Goal: Information Seeking & Learning: Learn about a topic

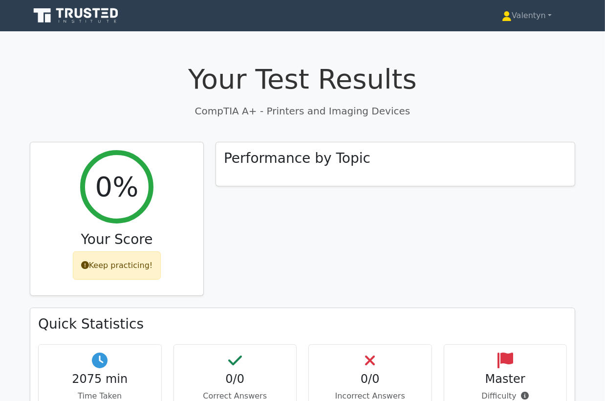
click at [131, 64] on h1 "Your Test Results" at bounding box center [303, 79] width 546 height 33
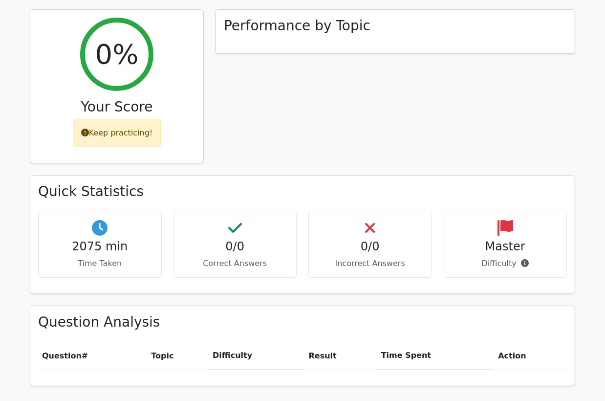
scroll to position [310, 0]
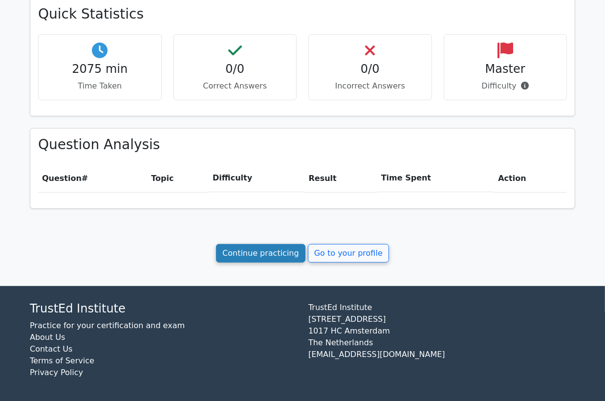
click at [274, 252] on link "Continue practicing" at bounding box center [260, 253] width 89 height 19
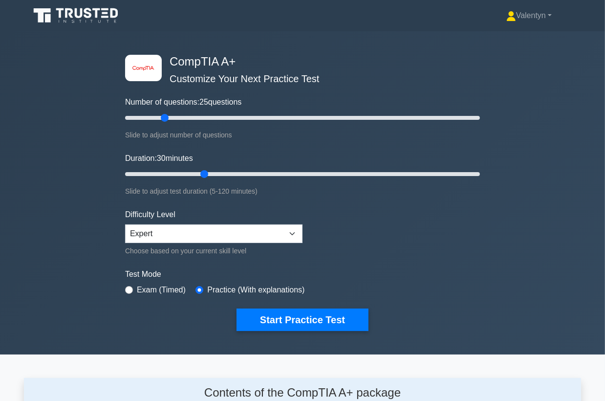
scroll to position [1350, 0]
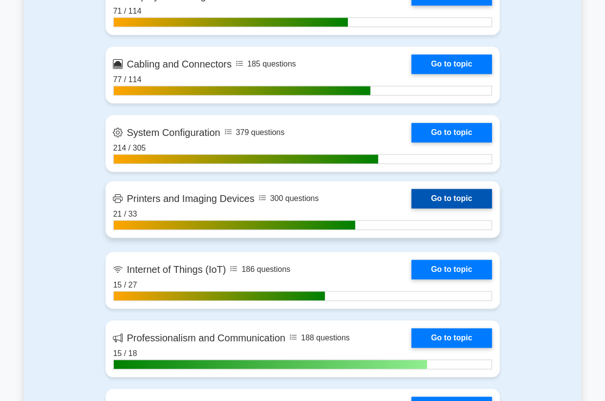
click at [412, 209] on link "Go to topic" at bounding box center [452, 199] width 80 height 20
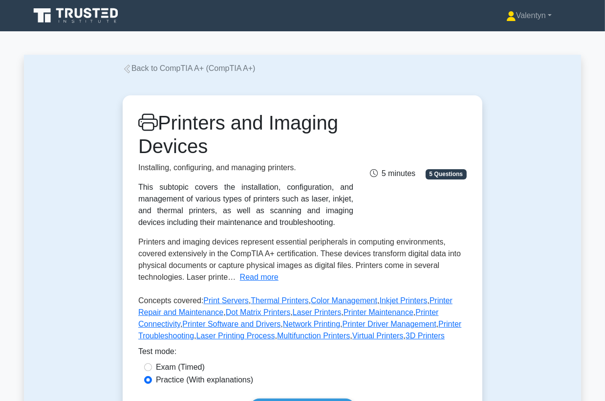
scroll to position [217, 0]
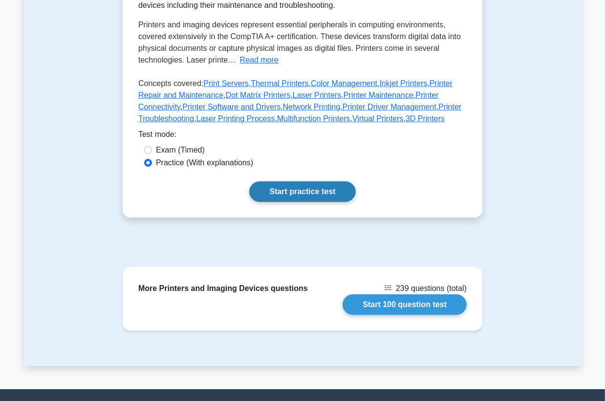
click at [298, 189] on link "Start practice test" at bounding box center [302, 191] width 106 height 21
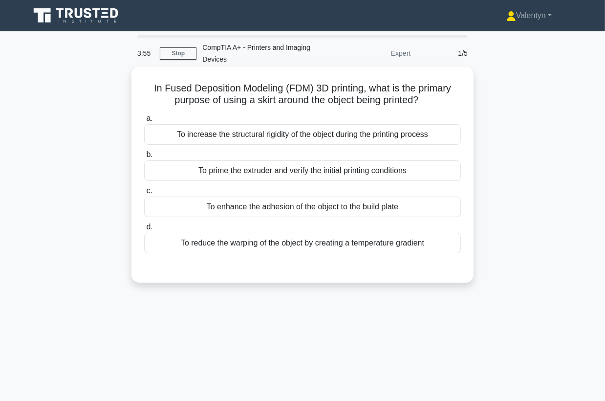
click at [306, 248] on div "To reduce the warping of the object by creating a temperature gradient" at bounding box center [302, 243] width 317 height 21
click at [144, 230] on input "d. To reduce the warping of the object by creating a temperature gradient" at bounding box center [144, 227] width 0 height 6
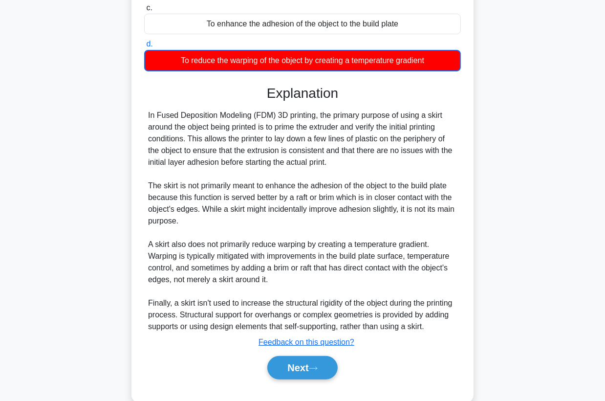
scroll to position [203, 0]
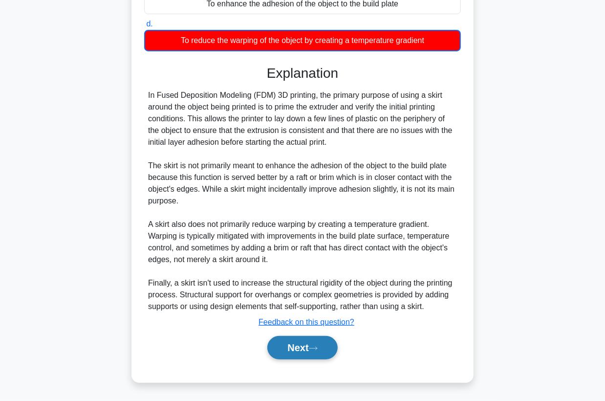
click at [286, 351] on button "Next" at bounding box center [302, 347] width 70 height 23
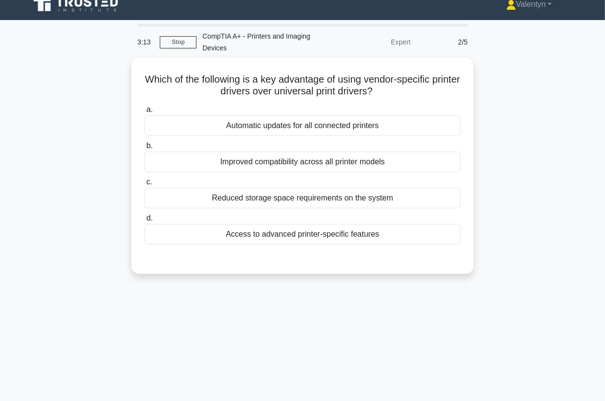
scroll to position [0, 0]
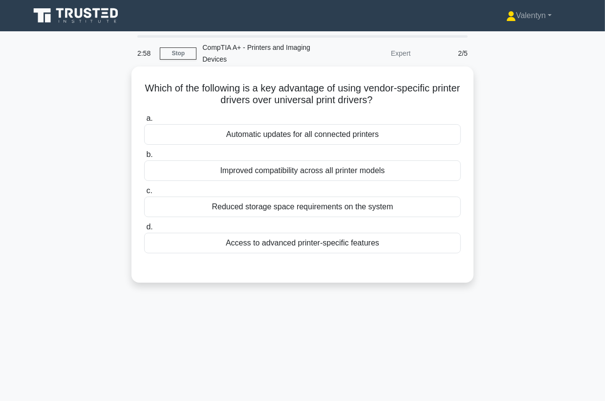
click at [317, 170] on div "Improved compatibility across all printer models" at bounding box center [302, 170] width 317 height 21
click at [144, 158] on input "b. Improved compatibility across all printer models" at bounding box center [144, 155] width 0 height 6
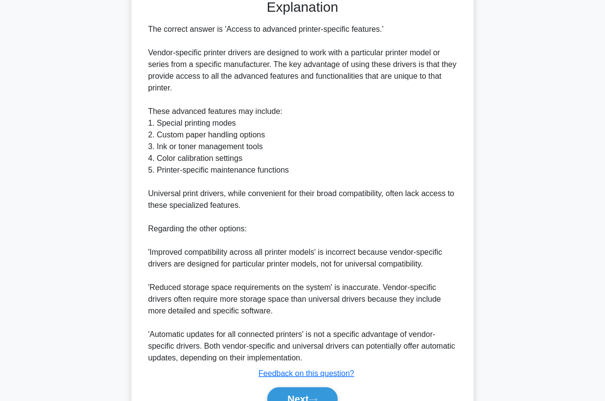
scroll to position [271, 0]
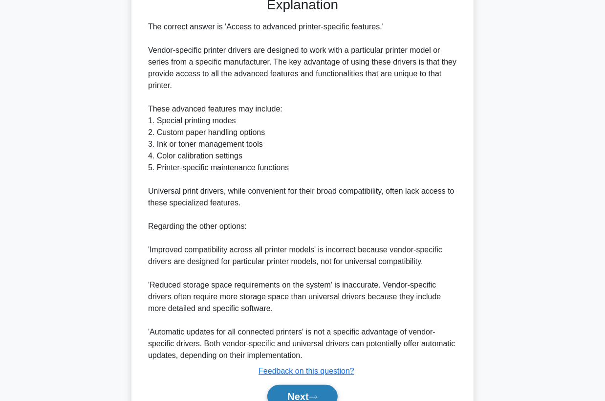
click at [285, 392] on button "Next" at bounding box center [302, 396] width 70 height 23
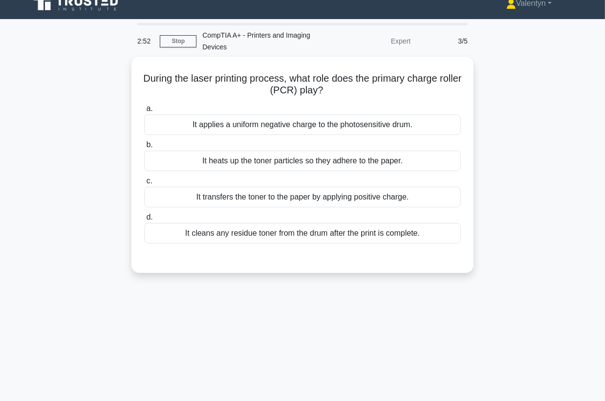
scroll to position [0, 0]
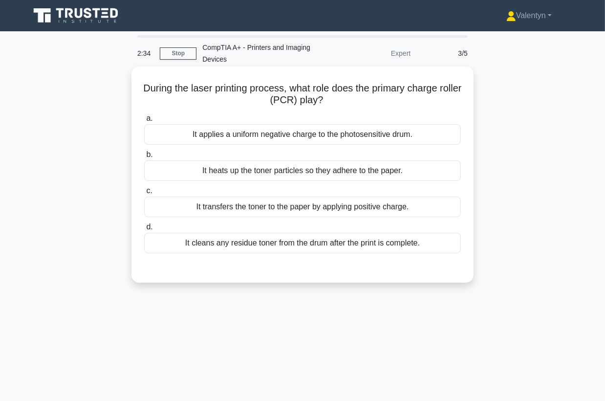
click at [306, 134] on div "It applies a uniform negative charge to the photosensitive drum." at bounding box center [302, 134] width 317 height 21
click at [144, 122] on input "a. It applies a uniform negative charge to the photosensitive drum." at bounding box center [144, 118] width 0 height 6
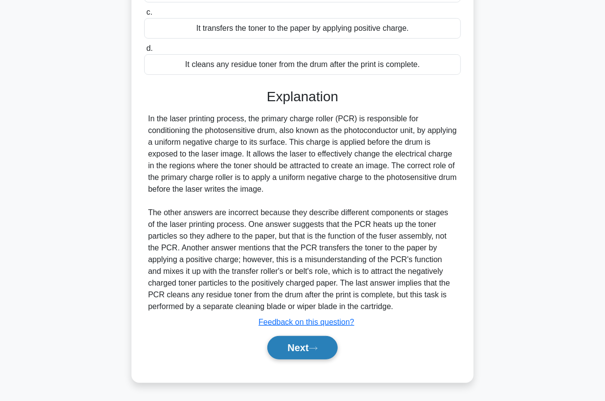
click at [298, 349] on button "Next" at bounding box center [302, 347] width 70 height 23
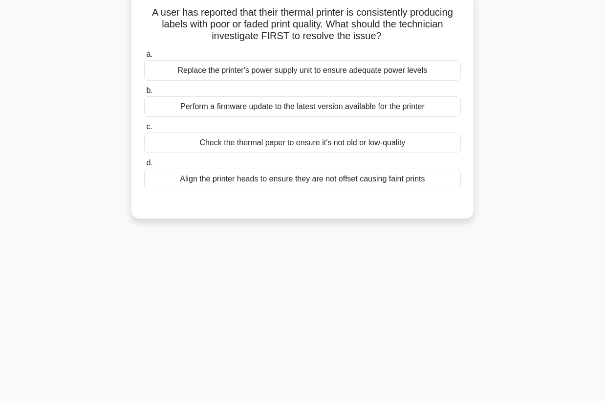
scroll to position [19, 0]
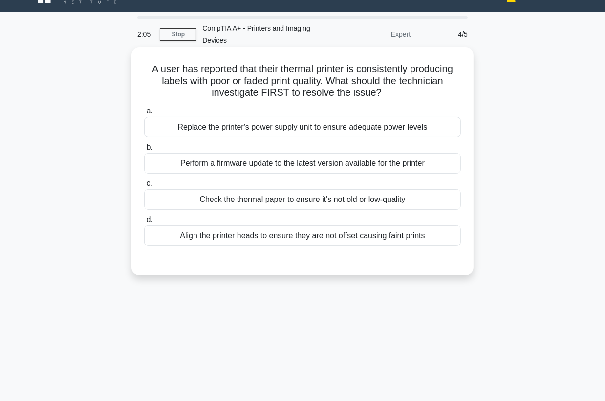
click at [269, 202] on div "Check the thermal paper to ensure it's not old or low-quality" at bounding box center [302, 199] width 317 height 21
click at [144, 187] on input "c. Check the thermal paper to ensure it's not old or low-quality" at bounding box center [144, 183] width 0 height 6
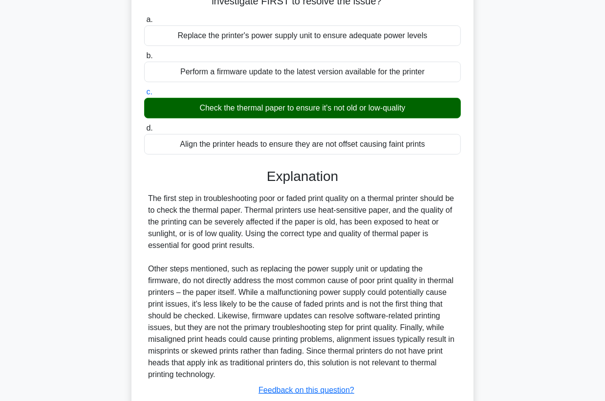
scroll to position [178, 0]
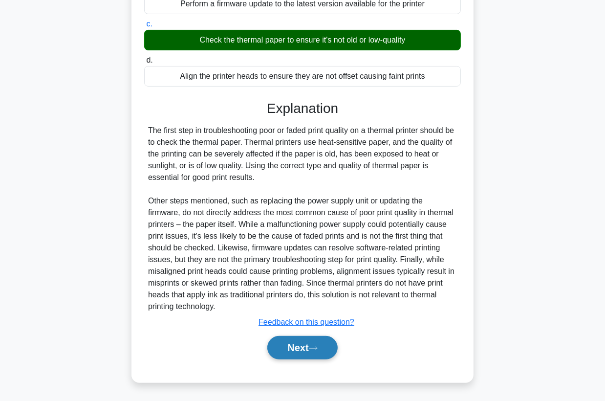
click at [298, 349] on button "Next" at bounding box center [302, 347] width 70 height 23
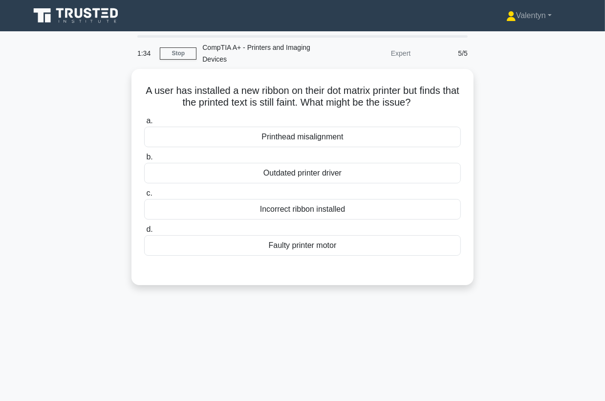
scroll to position [0, 0]
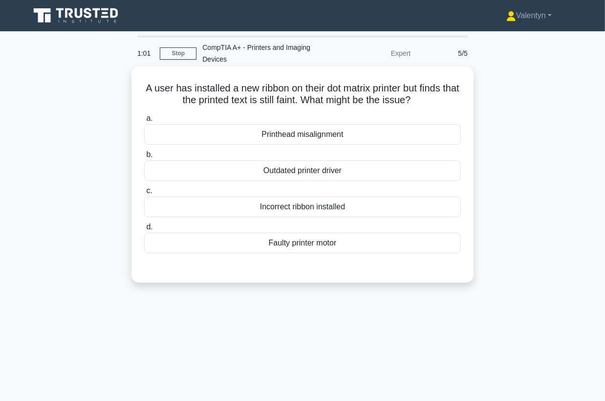
click at [327, 208] on div "Incorrect ribbon installed" at bounding box center [302, 207] width 317 height 21
click at [144, 194] on input "c. Incorrect ribbon installed" at bounding box center [144, 191] width 0 height 6
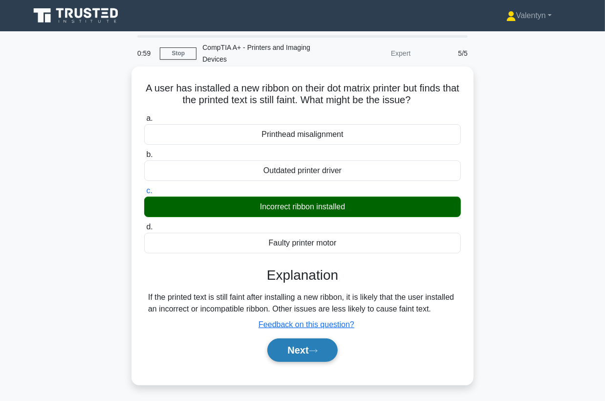
click at [307, 362] on button "Next" at bounding box center [302, 349] width 70 height 23
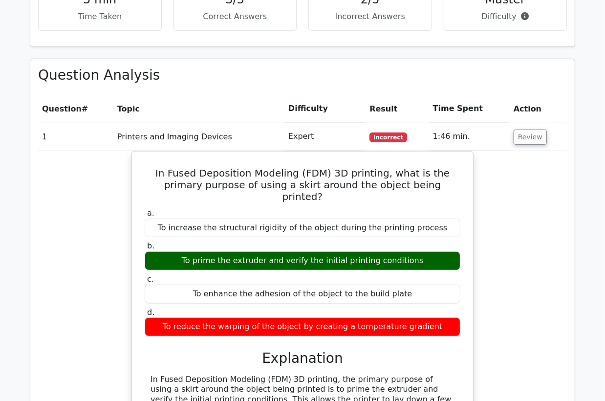
scroll to position [380, 0]
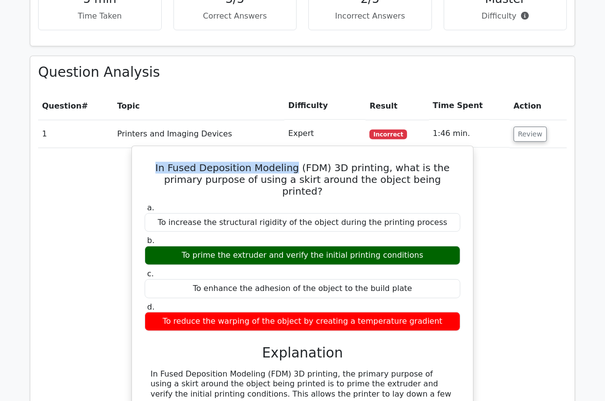
drag, startPoint x: 282, startPoint y: 166, endPoint x: 148, endPoint y: 169, distance: 134.0
click at [148, 169] on h5 "In Fused Deposition Modeling (FDM) 3D printing, what is the primary purpose of …" at bounding box center [303, 179] width 318 height 35
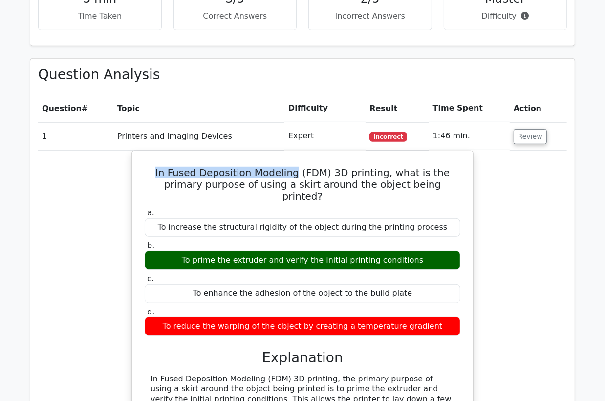
click at [142, 174] on div at bounding box center [142, 174] width 0 height 0
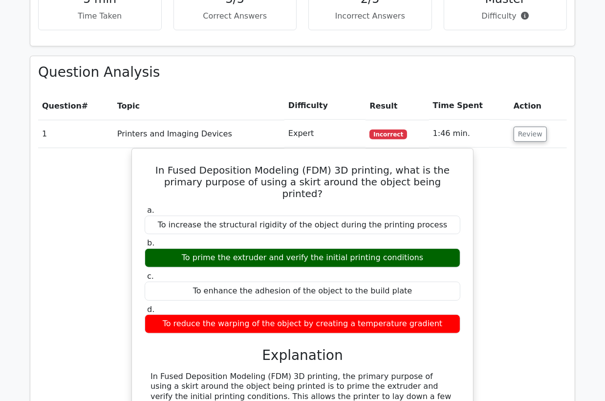
click at [491, 181] on div "In Fused Deposition Modeling (FDM) 3D printing, what is the primary purpose of …" at bounding box center [302, 392] width 529 height 489
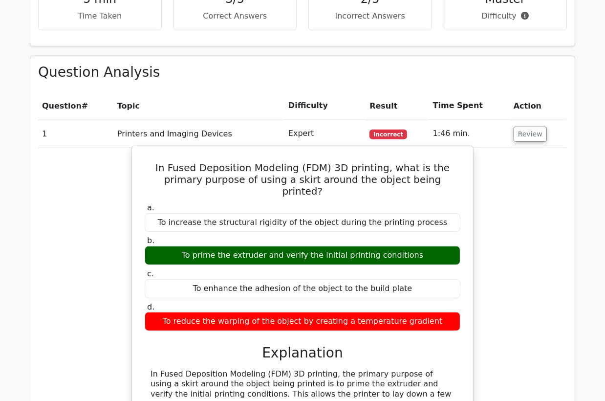
drag, startPoint x: 414, startPoint y: 240, endPoint x: 183, endPoint y: 239, distance: 230.3
click at [183, 246] on div "To prime the extruder and verify the initial printing conditions" at bounding box center [303, 255] width 316 height 19
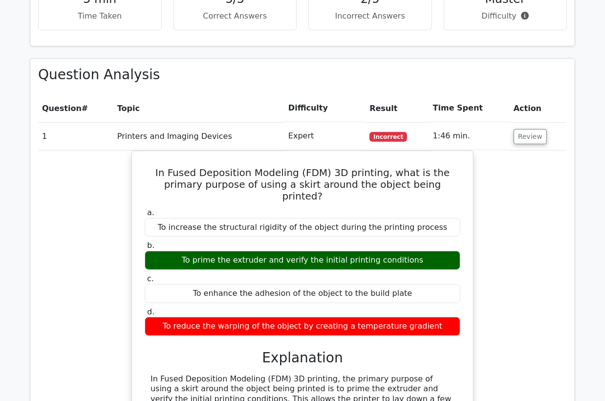
click at [177, 224] on div at bounding box center [177, 224] width 0 height 0
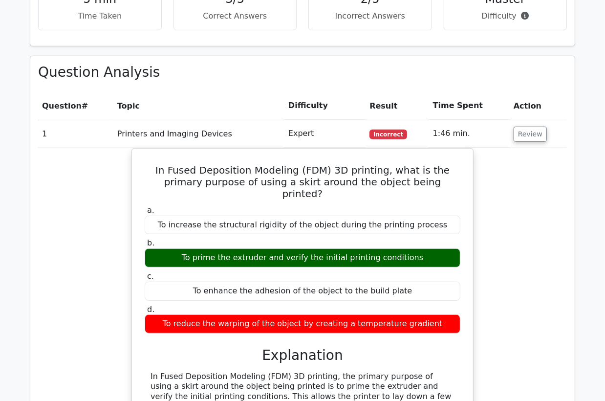
click at [506, 257] on div "In Fused Deposition Modeling (FDM) 3D printing, what is the primary purpose of …" at bounding box center [302, 392] width 529 height 489
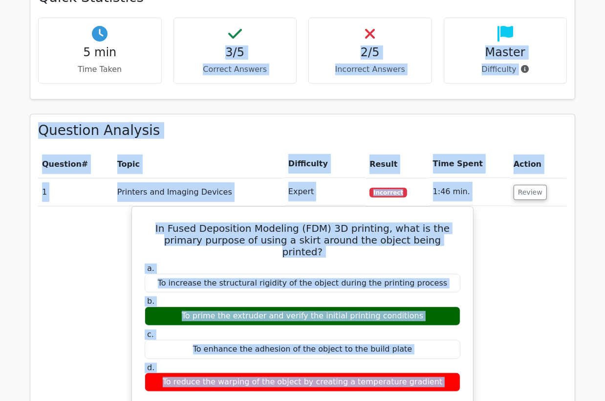
scroll to position [323, 0]
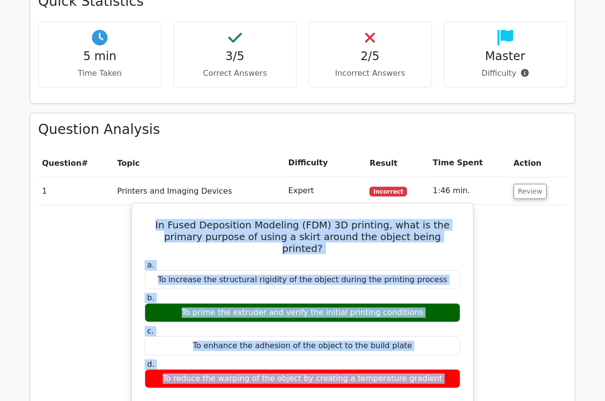
drag, startPoint x: 457, startPoint y: 326, endPoint x: 144, endPoint y: 219, distance: 330.7
copy div "In Fused Deposition Modeling (FDM) 3D printing, what is the primary purpose of …"
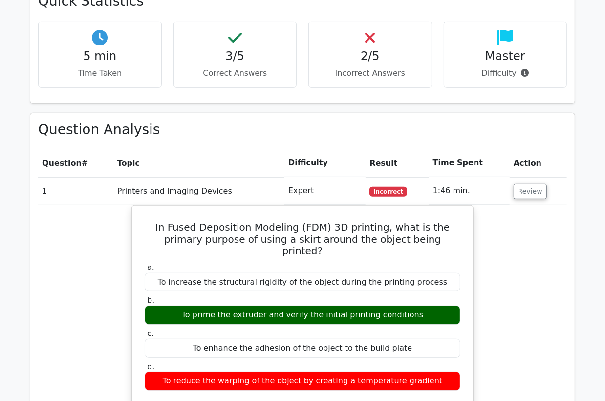
click at [163, 181] on td "Printers and Imaging Devices" at bounding box center [198, 191] width 171 height 28
click at [525, 190] on button "Review" at bounding box center [530, 191] width 33 height 15
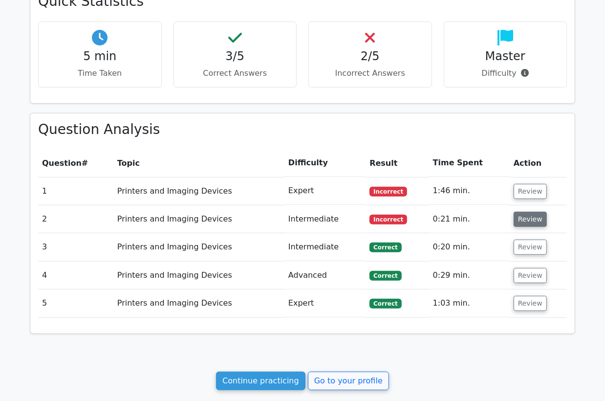
click at [526, 220] on button "Review" at bounding box center [530, 219] width 33 height 15
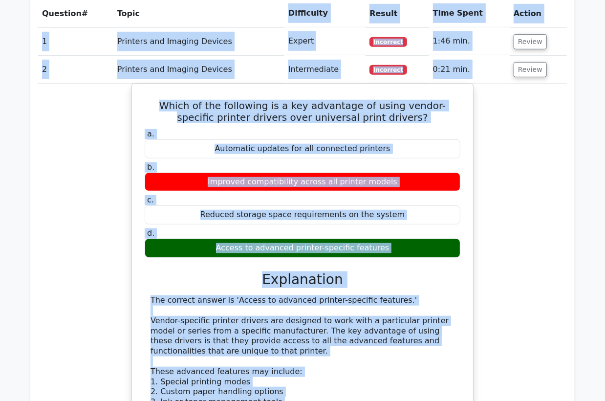
scroll to position [464, 0]
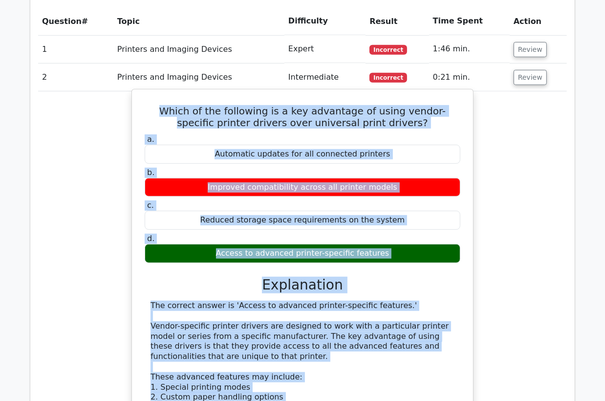
drag, startPoint x: 358, startPoint y: 351, endPoint x: 141, endPoint y: 108, distance: 325.8
click at [141, 108] on div "Which of the following is a key advantage of using vendor-specific printer driv…" at bounding box center [302, 367] width 333 height 548
copy div "Which of the following is a key advantage of using vendor-specific printer driv…"
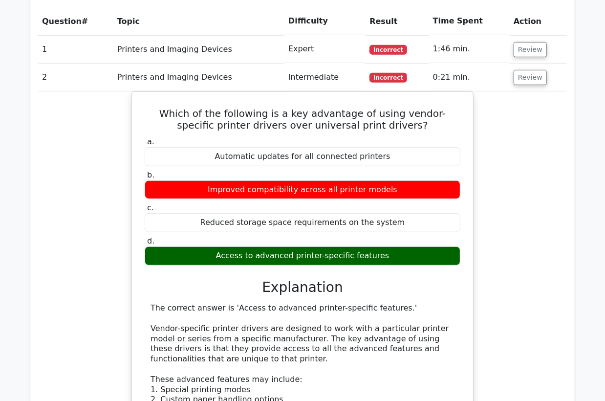
click at [89, 78] on td "2" at bounding box center [75, 78] width 75 height 28
click at [533, 82] on button "Review" at bounding box center [530, 77] width 33 height 15
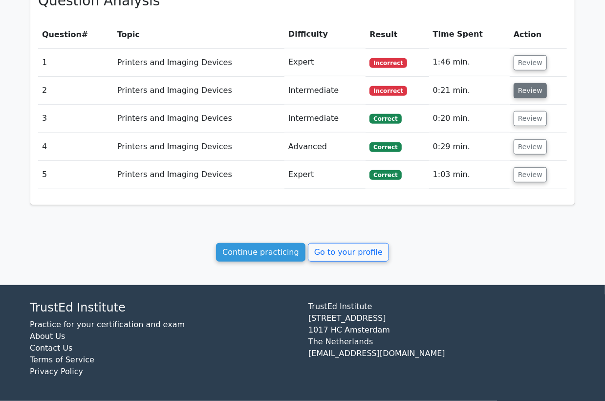
scroll to position [450, 0]
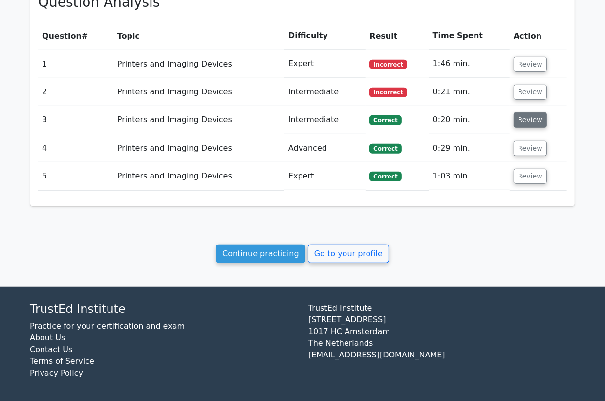
click at [527, 120] on button "Review" at bounding box center [530, 119] width 33 height 15
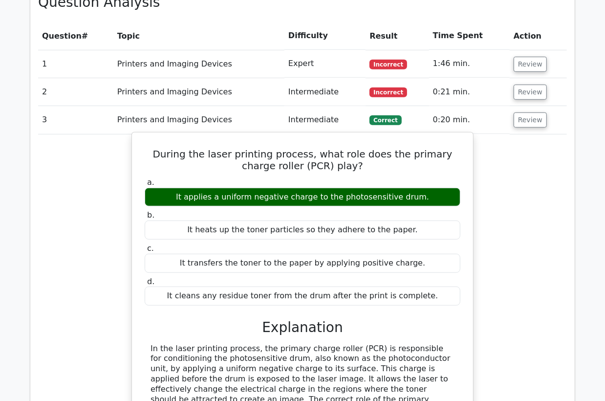
drag, startPoint x: 425, startPoint y: 195, endPoint x: 184, endPoint y: 194, distance: 241.5
click at [184, 194] on div "It applies a uniform negative charge to the photosensitive drum." at bounding box center [303, 197] width 316 height 19
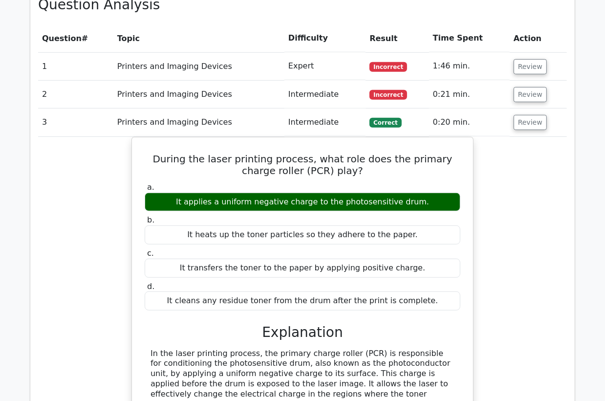
click at [177, 177] on div at bounding box center [177, 177] width 0 height 0
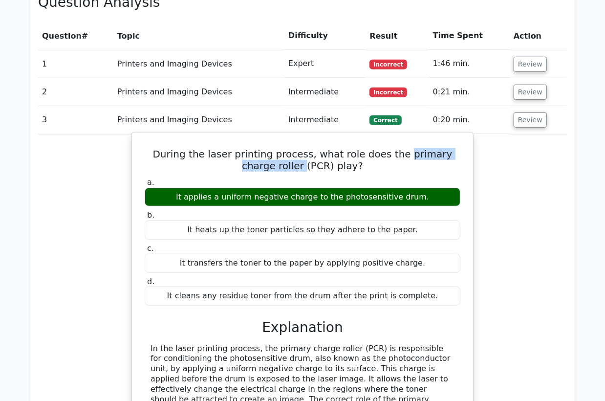
drag, startPoint x: 291, startPoint y: 165, endPoint x: 387, endPoint y: 156, distance: 96.2
click at [387, 156] on h5 "During the laser printing process, what role does the primary charge roller (PC…" at bounding box center [303, 159] width 318 height 23
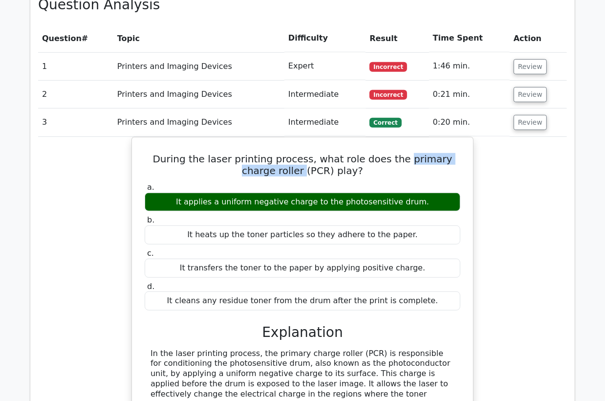
click at [380, 132] on div at bounding box center [380, 132] width 0 height 0
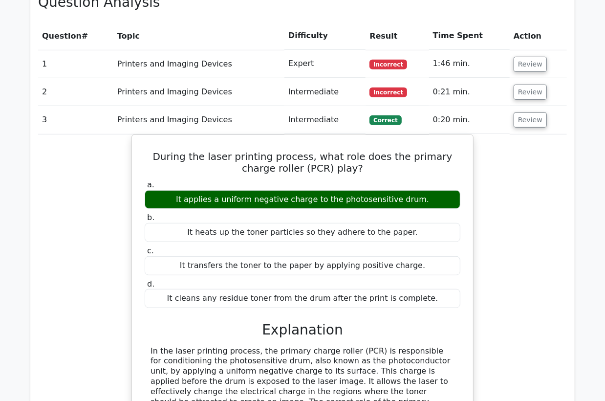
click at [487, 231] on div "During the laser printing process, what role does the primary charge roller (PC…" at bounding box center [302, 367] width 529 height 467
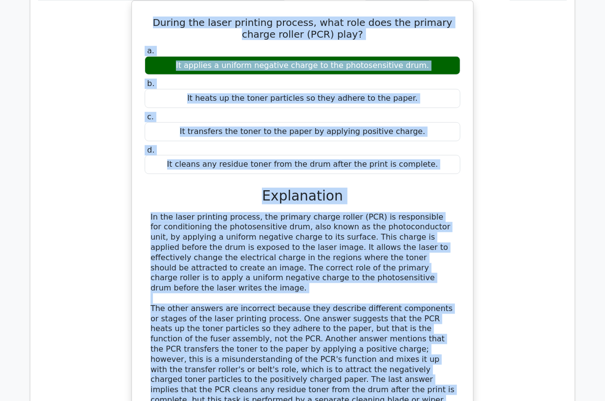
scroll to position [562, 0]
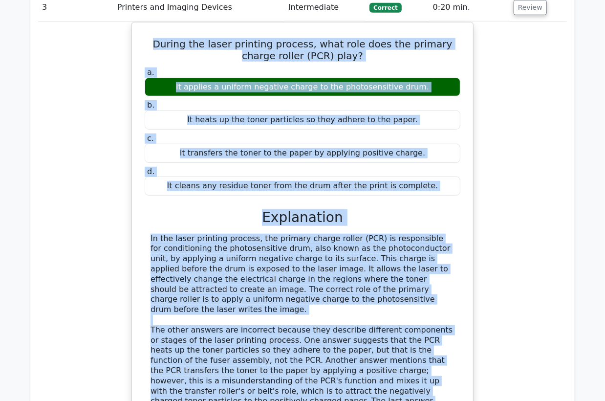
drag, startPoint x: 403, startPoint y: 291, endPoint x: 105, endPoint y: 29, distance: 397.0
click at [105, 29] on div "During the laser printing process, what role does the primary charge roller (PC…" at bounding box center [302, 255] width 529 height 467
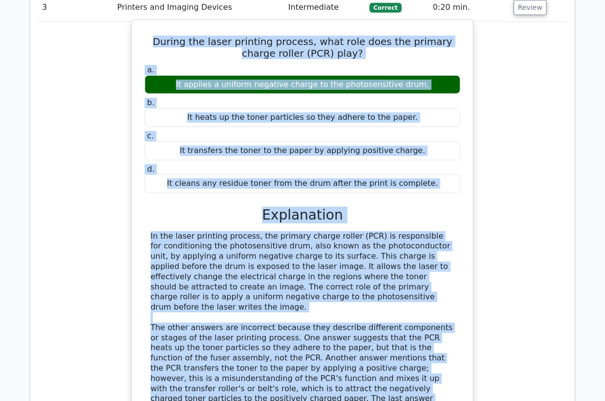
copy div "During the laser printing process, what role does the primary charge roller (PC…"
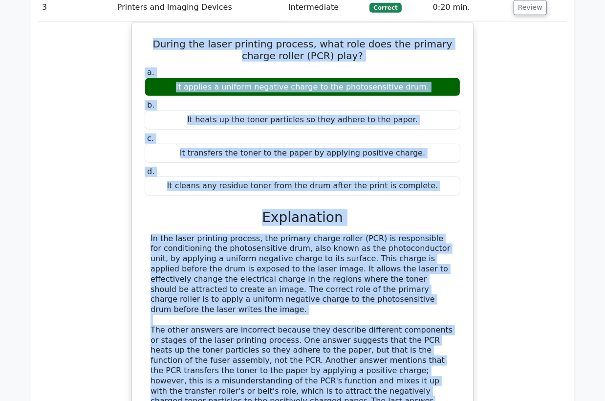
drag, startPoint x: 68, startPoint y: 69, endPoint x: 73, endPoint y: 66, distance: 6.6
click at [68, 69] on div "During the laser printing process, what role does the primary charge roller (PC…" at bounding box center [302, 255] width 529 height 467
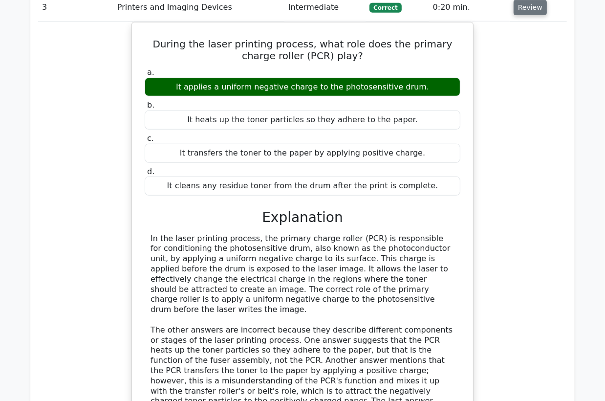
click at [522, 7] on button "Review" at bounding box center [530, 7] width 33 height 15
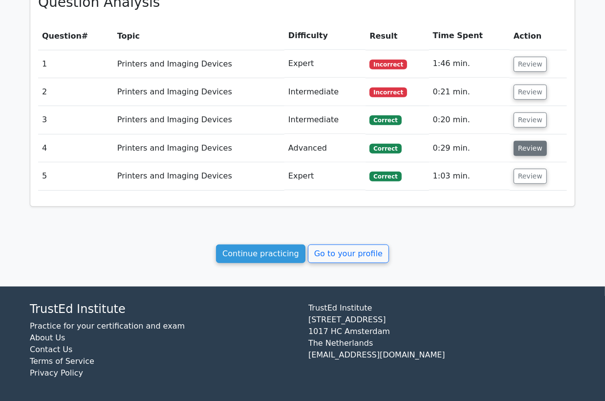
click at [526, 150] on button "Review" at bounding box center [530, 148] width 33 height 15
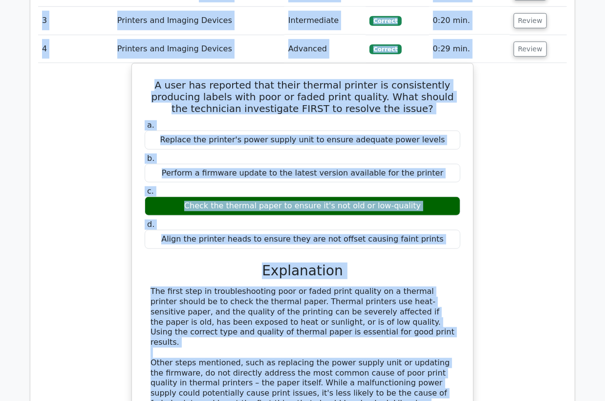
scroll to position [370, 0]
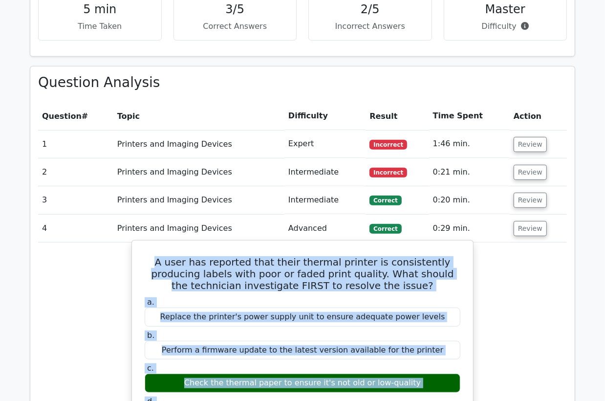
drag, startPoint x: 323, startPoint y: 269, endPoint x: 135, endPoint y: 267, distance: 187.3
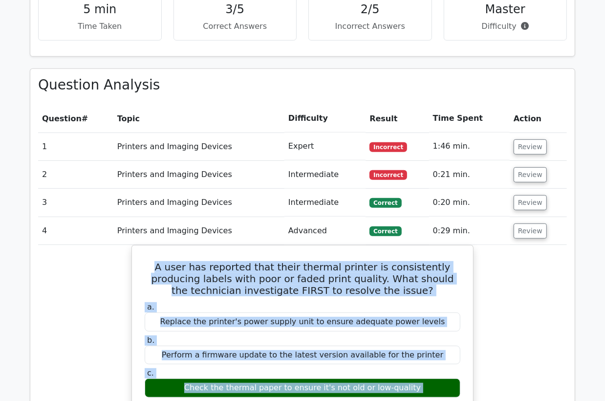
copy div "A user has reported that their thermal printer is consistently producing labels…"
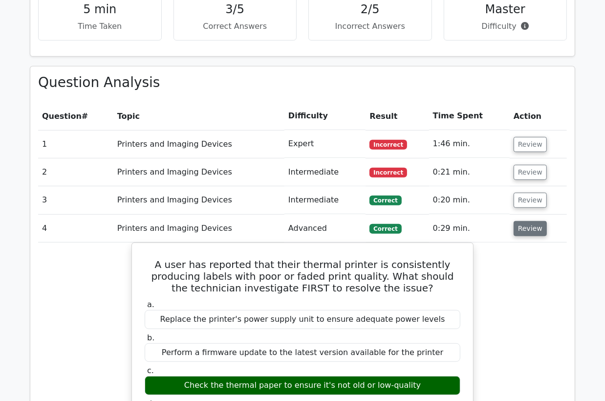
click at [533, 233] on button "Review" at bounding box center [530, 228] width 33 height 15
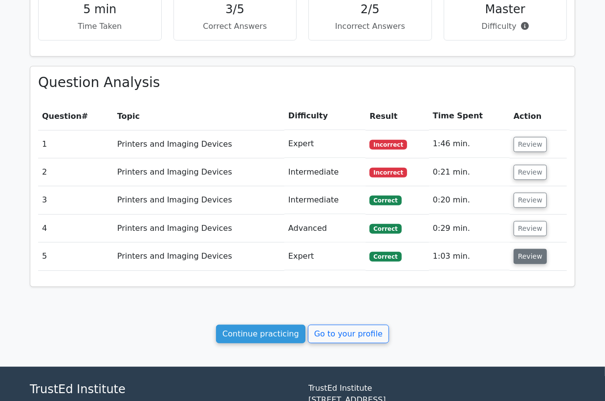
click at [518, 257] on button "Review" at bounding box center [530, 256] width 33 height 15
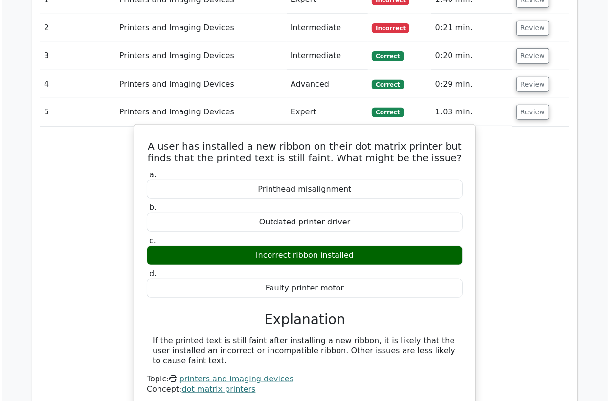
scroll to position [532, 0]
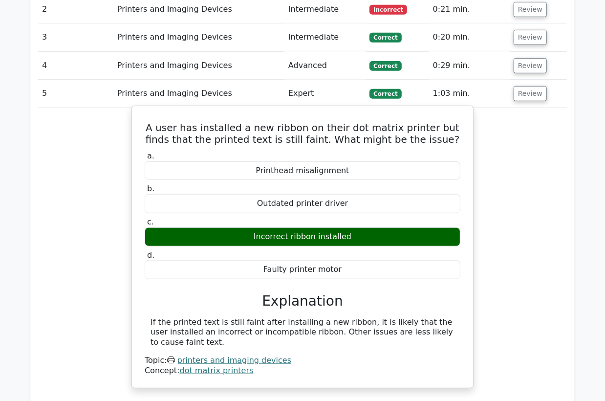
drag, startPoint x: 169, startPoint y: 341, endPoint x: 145, endPoint y: 128, distance: 214.1
click at [145, 128] on div "A user has installed a new ribbon on their dot matrix printer but finds that th…" at bounding box center [302, 247] width 333 height 274
copy div "A user has installed a new ribbon on their dot matrix printer but finds that th…"
drag, startPoint x: 85, startPoint y: 165, endPoint x: 183, endPoint y: 146, distance: 100.0
click at [86, 165] on div "A user has installed a new ribbon on their dot matrix printer but finds that th…" at bounding box center [302, 255] width 529 height 294
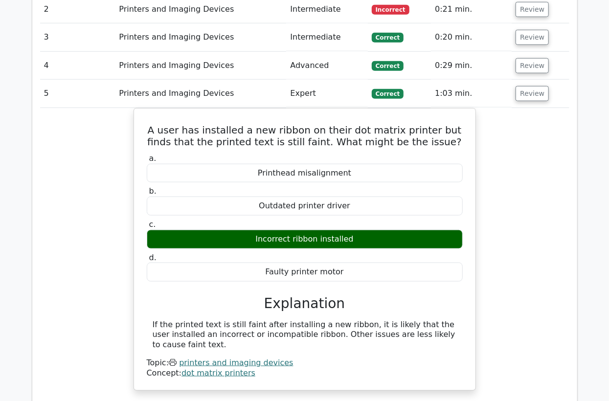
click at [52, 164] on div "A user has installed a new ribbon on their dot matrix printer but finds that th…" at bounding box center [304, 255] width 529 height 294
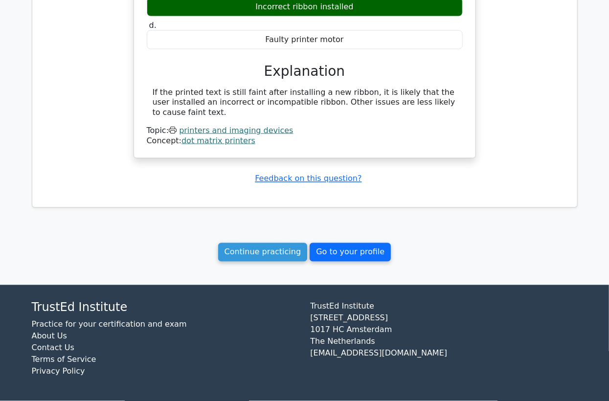
scroll to position [774, 0]
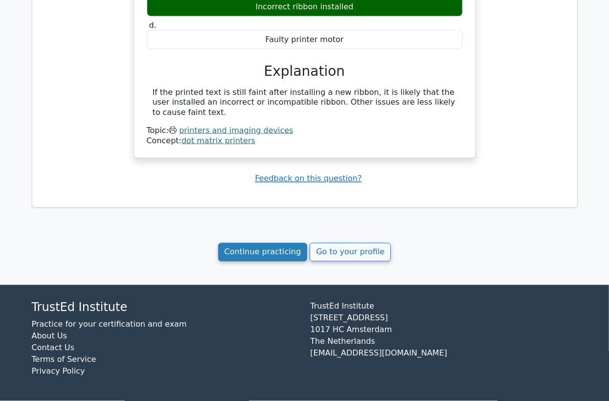
click at [274, 249] on link "Continue practicing" at bounding box center [262, 252] width 89 height 19
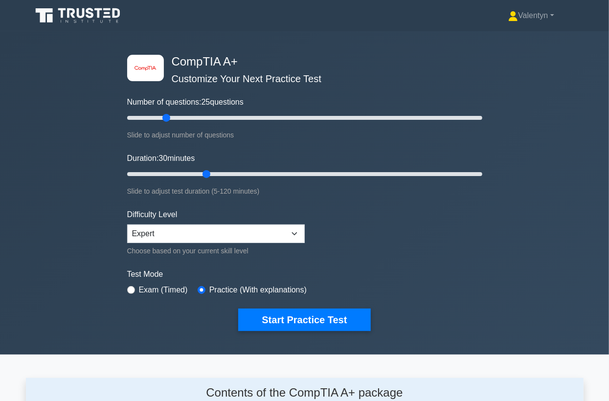
scroll to position [1350, 0]
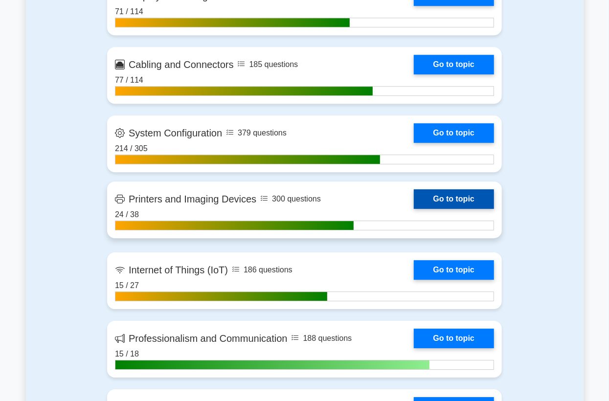
click at [451, 197] on link "Go to topic" at bounding box center [454, 199] width 80 height 20
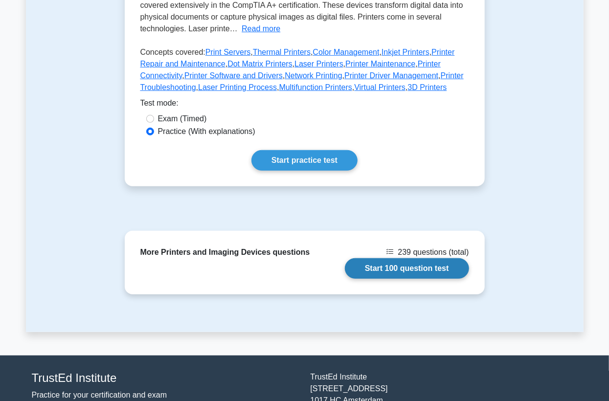
scroll to position [271, 0]
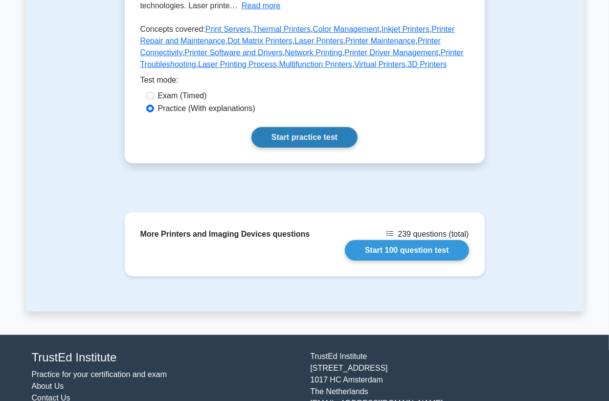
click at [316, 136] on link "Start practice test" at bounding box center [304, 137] width 106 height 21
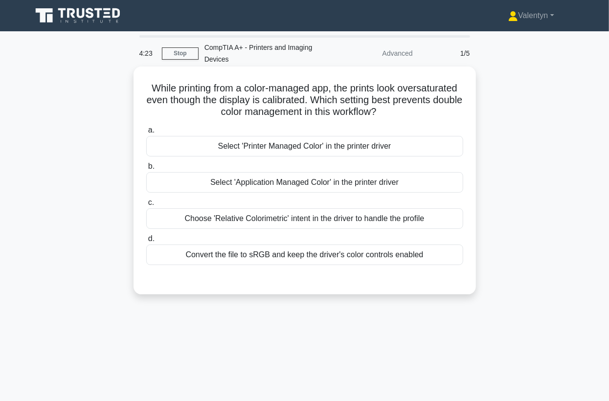
click at [318, 180] on div "Select 'Application Managed Color' in the printer driver" at bounding box center [304, 182] width 317 height 21
click at [146, 170] on input "b. Select 'Application Managed Color' in the printer driver" at bounding box center [146, 166] width 0 height 6
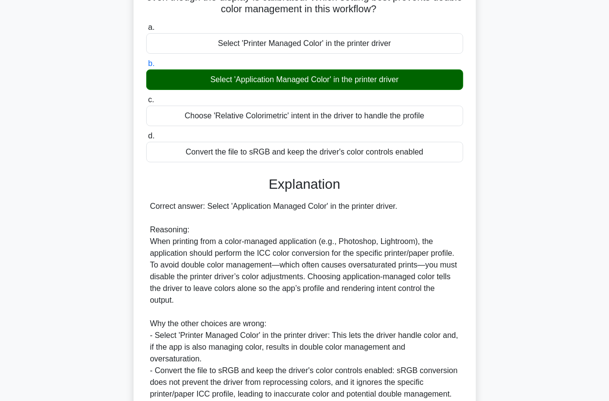
scroll to position [237, 0]
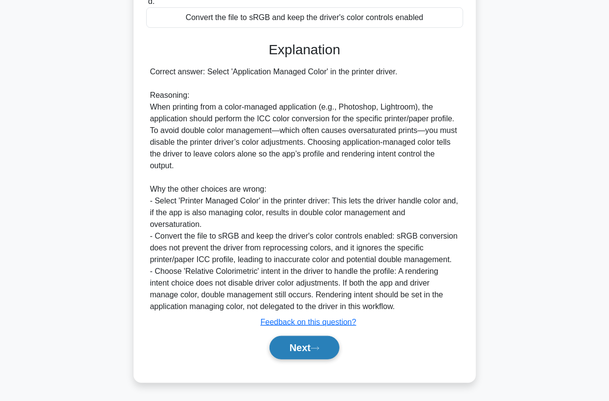
click at [285, 346] on button "Next" at bounding box center [304, 347] width 70 height 23
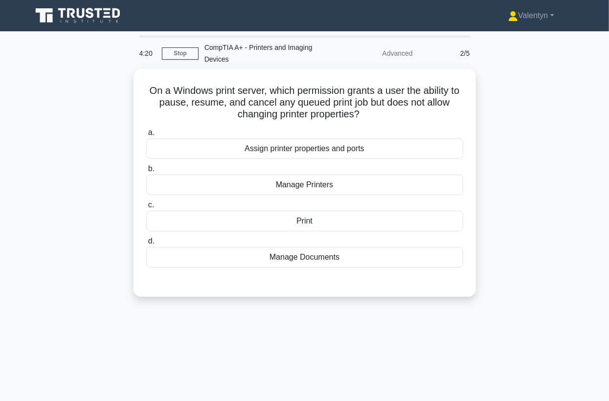
scroll to position [0, 0]
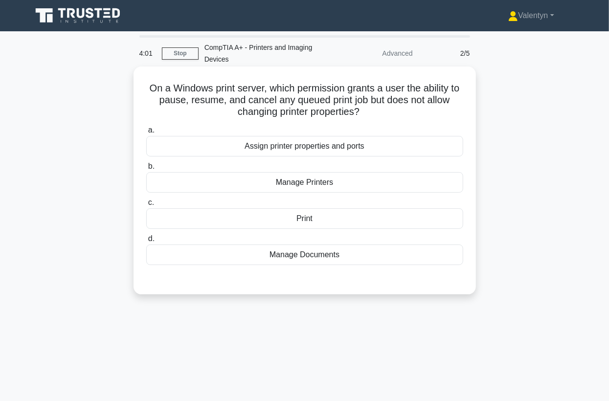
click at [327, 256] on div "Manage Documents" at bounding box center [304, 254] width 317 height 21
click at [146, 242] on input "d. Manage Documents" at bounding box center [146, 239] width 0 height 6
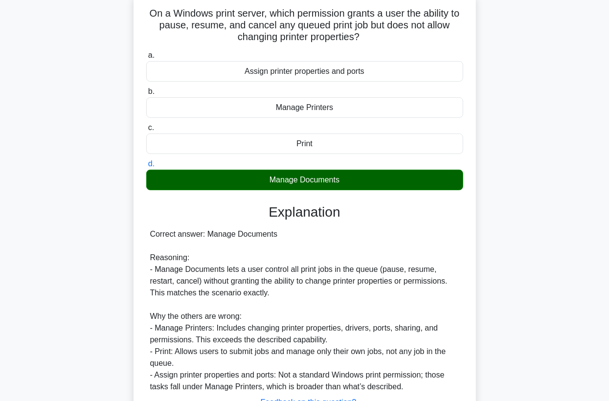
scroll to position [155, 0]
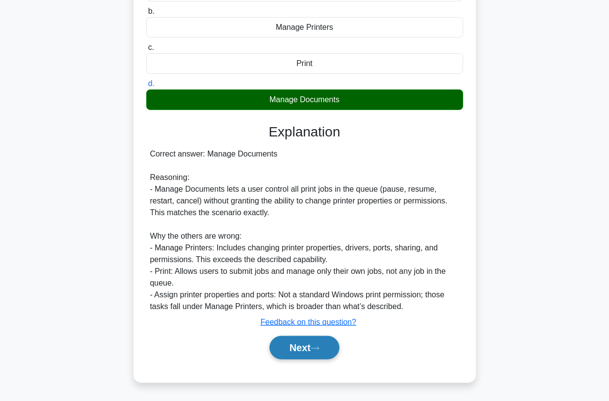
click at [287, 348] on button "Next" at bounding box center [304, 347] width 70 height 23
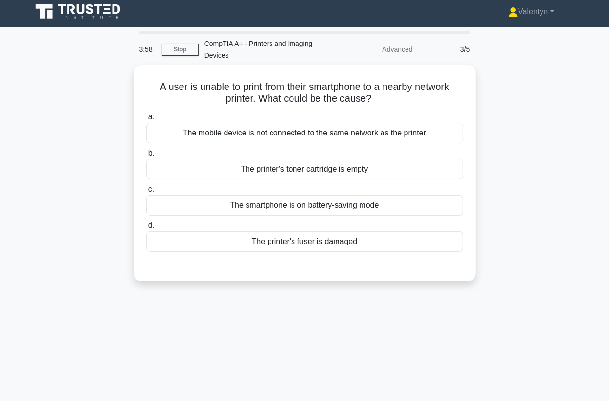
scroll to position [0, 0]
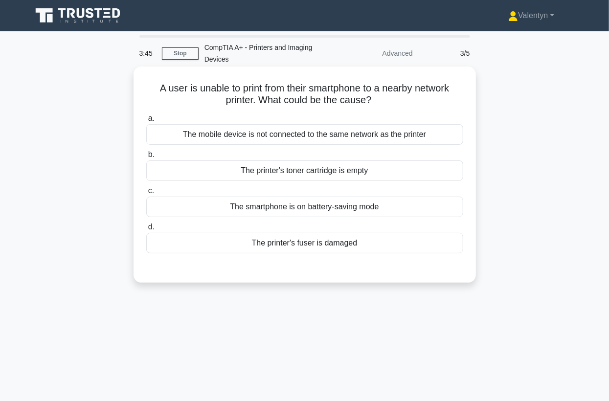
click at [345, 139] on div "The mobile device is not connected to the same network as the printer" at bounding box center [304, 134] width 317 height 21
click at [146, 122] on input "a. The mobile device is not connected to the same network as the printer" at bounding box center [146, 118] width 0 height 6
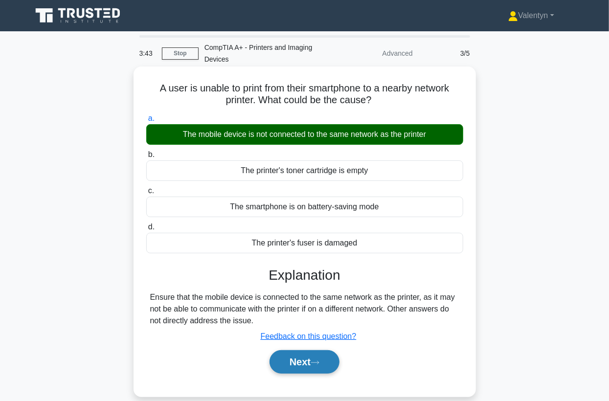
click at [308, 360] on button "Next" at bounding box center [304, 361] width 70 height 23
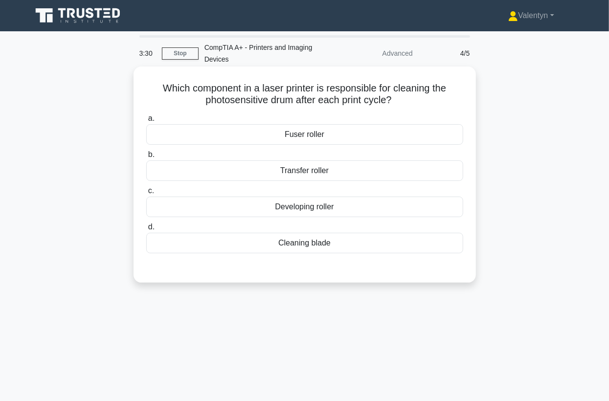
click at [293, 247] on div "Cleaning blade" at bounding box center [304, 243] width 317 height 21
click at [146, 230] on input "d. Cleaning blade" at bounding box center [146, 227] width 0 height 6
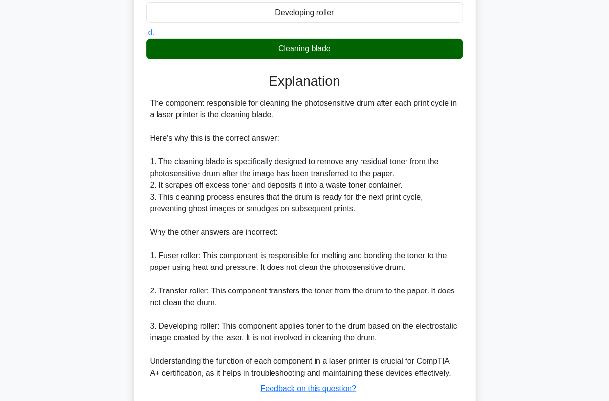
scroll to position [217, 0]
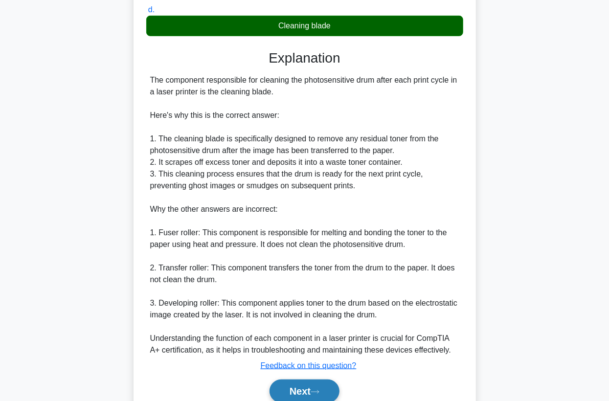
click at [289, 392] on button "Next" at bounding box center [304, 390] width 70 height 23
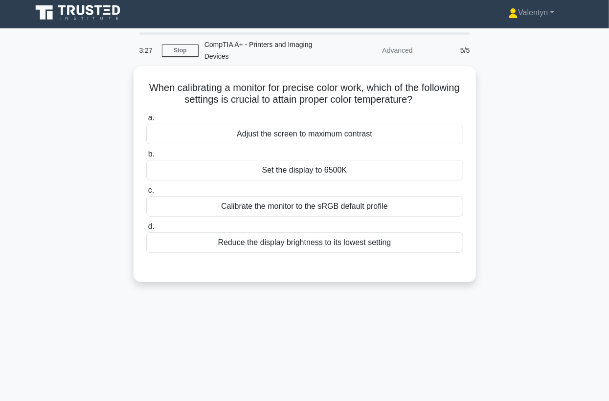
scroll to position [0, 0]
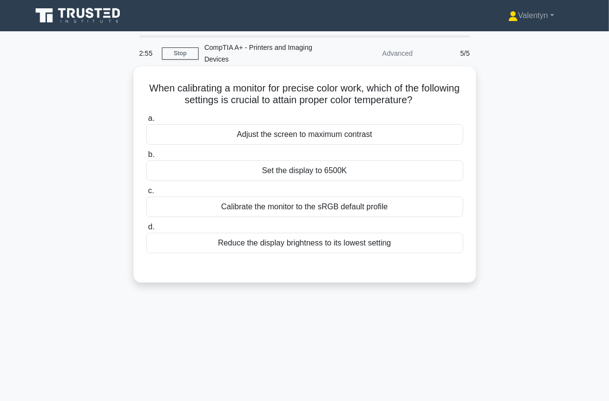
click at [383, 208] on div "Calibrate the monitor to the sRGB default profile" at bounding box center [304, 207] width 317 height 21
click at [146, 194] on input "c. Calibrate the monitor to the sRGB default profile" at bounding box center [146, 191] width 0 height 6
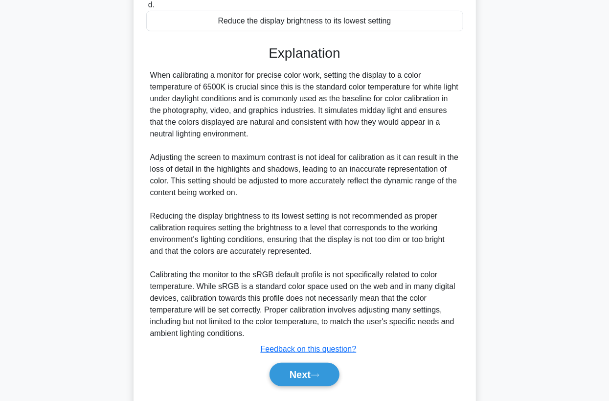
scroll to position [250, 0]
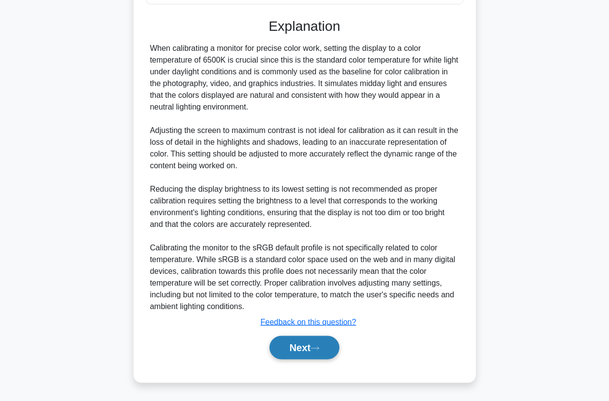
click at [310, 342] on button "Next" at bounding box center [304, 347] width 70 height 23
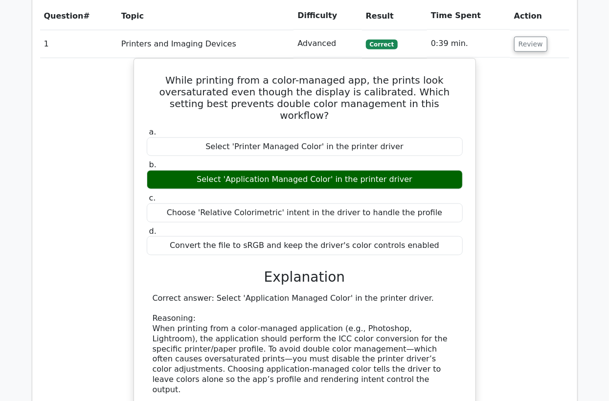
scroll to position [489, 0]
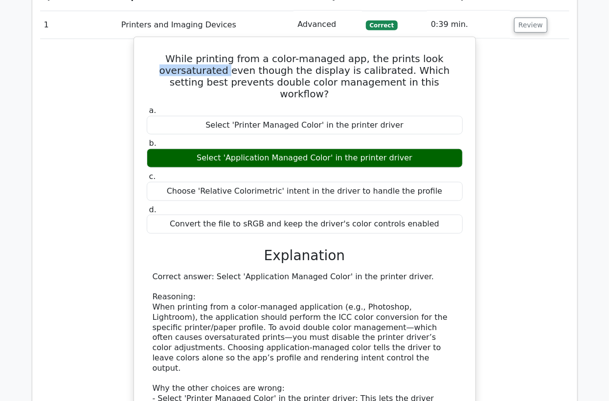
drag, startPoint x: 211, startPoint y: 69, endPoint x: 146, endPoint y: 68, distance: 65.5
click at [146, 68] on h5 "While printing from a color-managed app, the prints look oversaturated even tho…" at bounding box center [305, 76] width 318 height 47
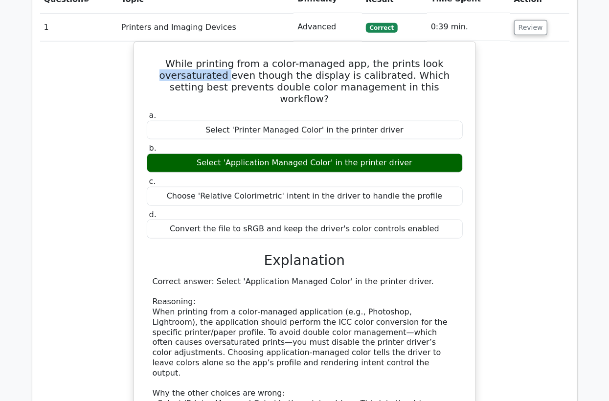
click at [139, 49] on div at bounding box center [139, 49] width 0 height 0
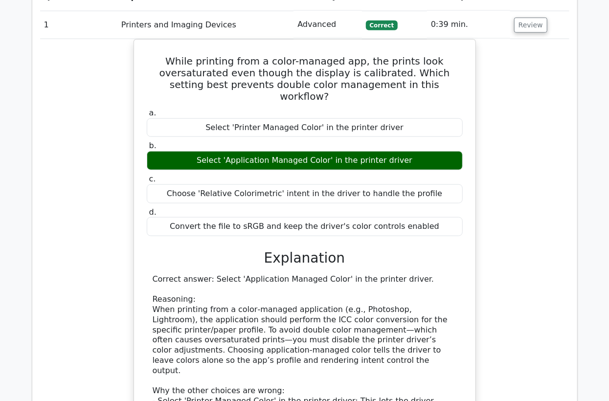
click at [550, 155] on div "While printing from a color-managed app, the prints look oversaturated even tho…" at bounding box center [304, 304] width 529 height 531
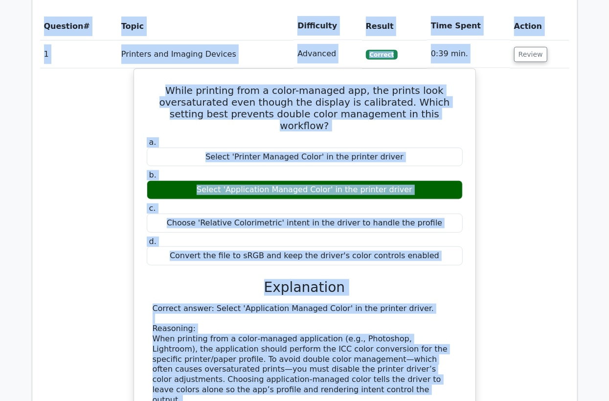
scroll to position [361, 0]
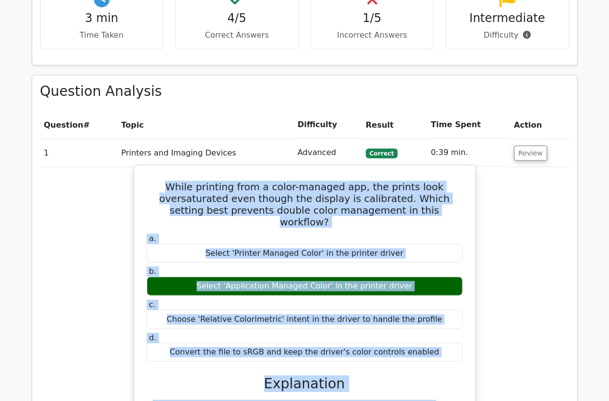
drag, startPoint x: 417, startPoint y: 305, endPoint x: 153, endPoint y: 174, distance: 294.3
copy div "While printing from a color-managed app, the prints look oversaturated even tho…"
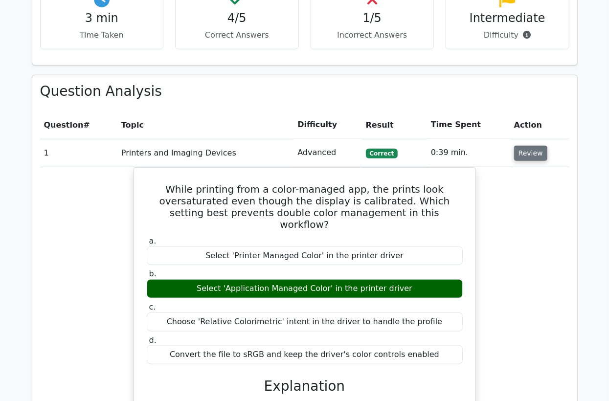
click at [525, 153] on button "Review" at bounding box center [530, 153] width 33 height 15
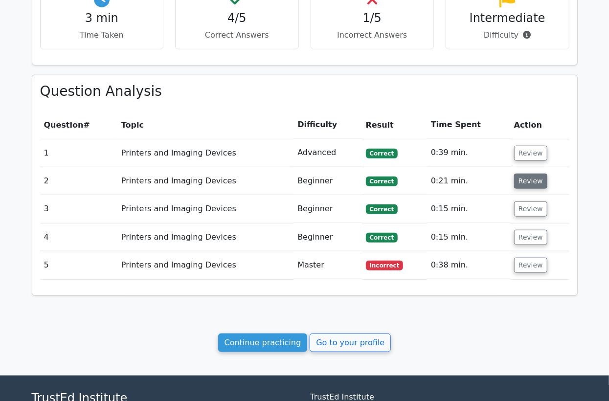
click at [525, 181] on button "Review" at bounding box center [530, 181] width 33 height 15
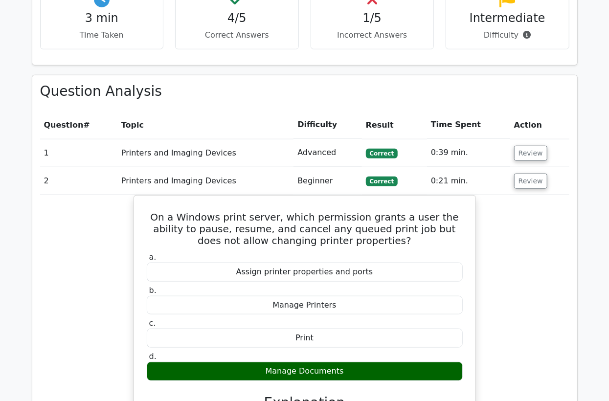
click at [203, 176] on td "Printers and Imaging Devices" at bounding box center [205, 181] width 176 height 28
click at [524, 183] on button "Review" at bounding box center [530, 181] width 33 height 15
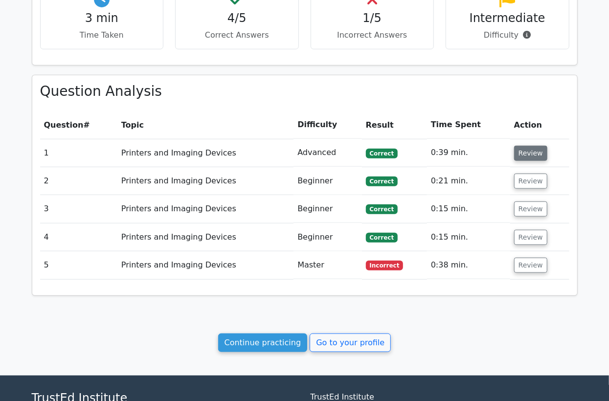
click at [525, 152] on button "Review" at bounding box center [530, 153] width 33 height 15
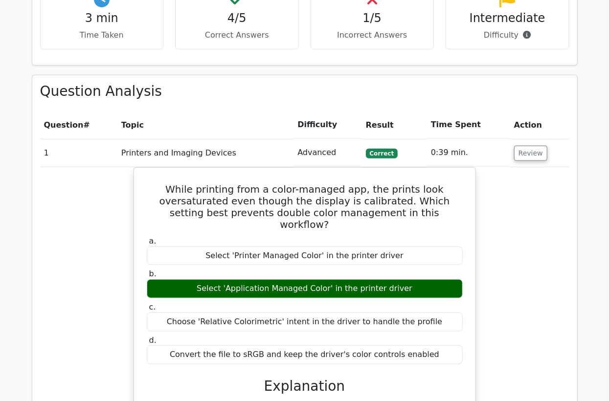
click at [210, 149] on td "Printers and Imaging Devices" at bounding box center [205, 153] width 176 height 28
click at [528, 157] on button "Review" at bounding box center [530, 153] width 33 height 15
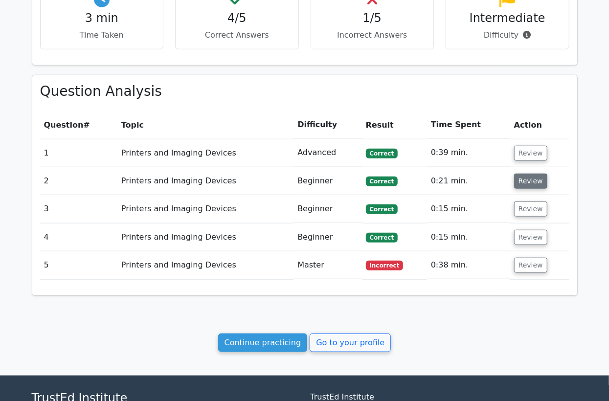
click at [523, 182] on button "Review" at bounding box center [530, 181] width 33 height 15
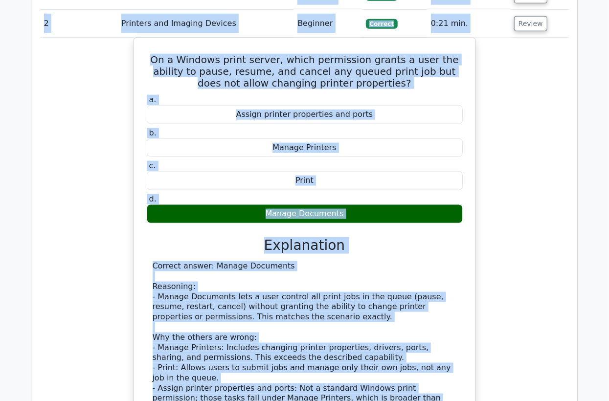
scroll to position [336, 0]
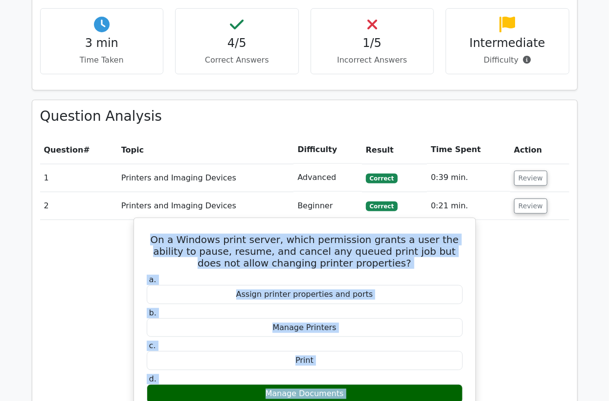
drag, startPoint x: 410, startPoint y: 228, endPoint x: 143, endPoint y: 232, distance: 267.0
copy div "On a Windows print server, which permission grants a user the ability to pause,…"
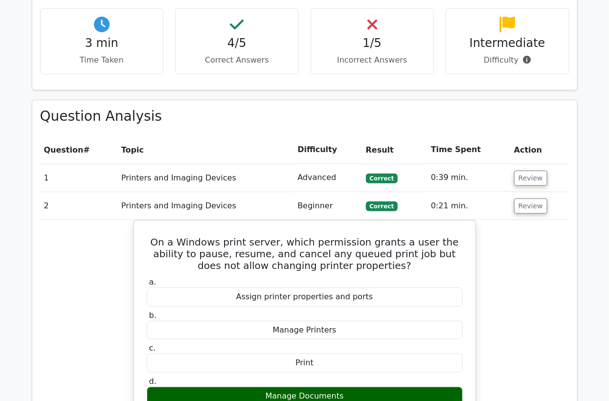
click at [146, 201] on td "Printers and Imaging Devices" at bounding box center [205, 206] width 176 height 28
click at [525, 208] on button "Review" at bounding box center [530, 205] width 33 height 15
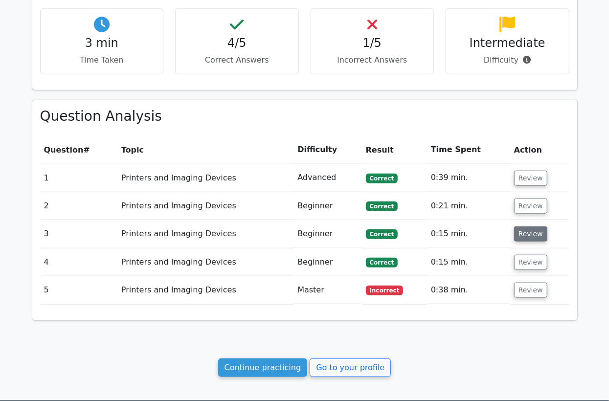
click at [526, 234] on button "Review" at bounding box center [530, 233] width 33 height 15
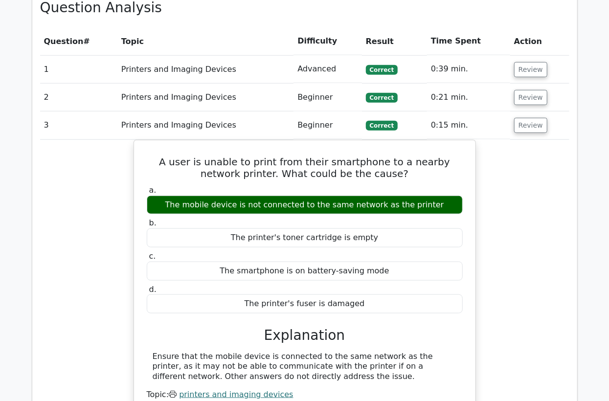
scroll to position [499, 0]
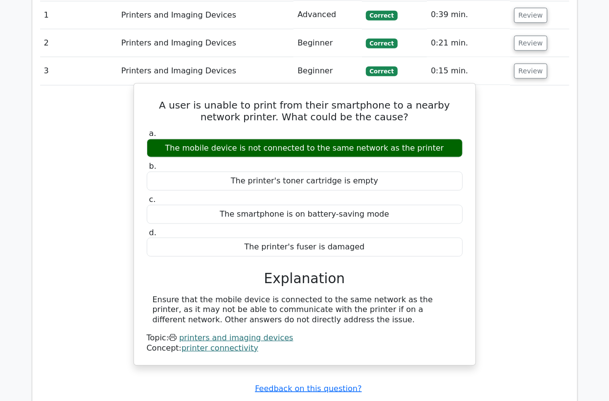
drag, startPoint x: 263, startPoint y: 316, endPoint x: 133, endPoint y: 107, distance: 245.8
click at [133, 107] on div "A user is unable to print from their smartphone to a nearby network printer. Wh…" at bounding box center [304, 224] width 342 height 283
copy div "A user is unable to print from their smartphone to a nearby network printer. Wh…"
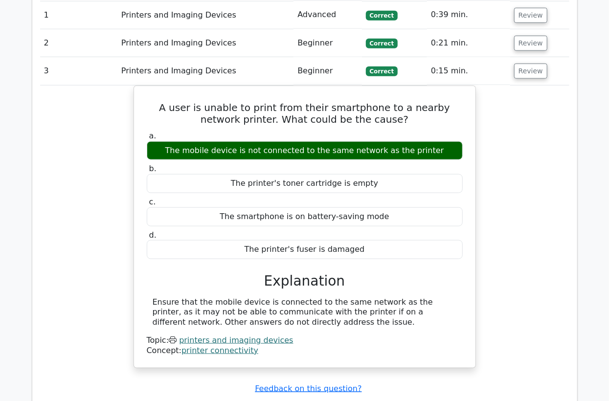
drag, startPoint x: 188, startPoint y: 69, endPoint x: 210, endPoint y: 69, distance: 21.5
click at [191, 69] on td "Printers and Imaging Devices" at bounding box center [205, 71] width 176 height 28
click at [533, 71] on button "Review" at bounding box center [530, 71] width 33 height 15
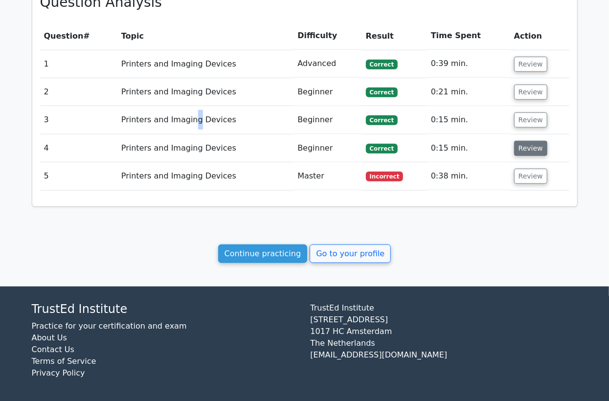
click at [530, 149] on button "Review" at bounding box center [530, 148] width 33 height 15
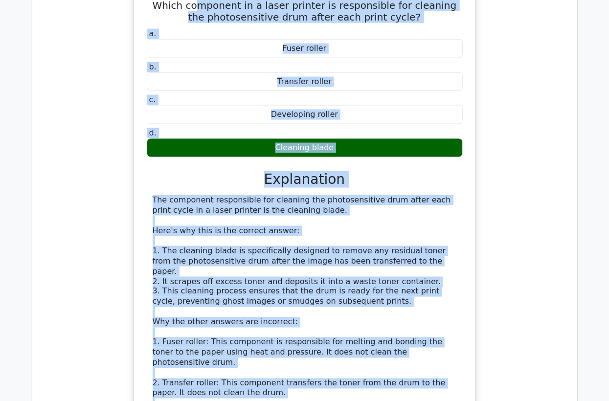
scroll to position [615, 0]
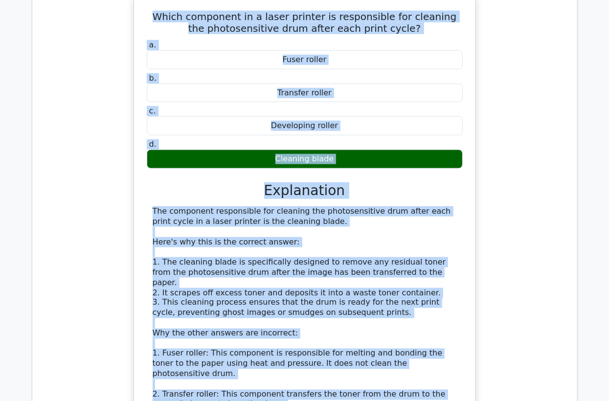
drag, startPoint x: 458, startPoint y: 333, endPoint x: 156, endPoint y: 17, distance: 437.4
click at [156, 17] on div "Which component in a laser printer is responsible for cleaning the photosensiti…" at bounding box center [304, 263] width 333 height 528
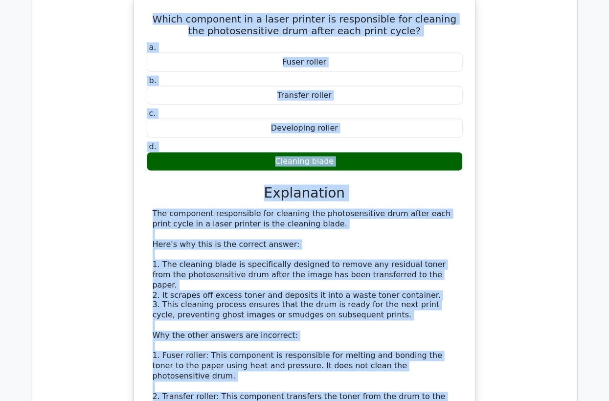
copy div "Which component in a laser printer is responsible for cleaning the photosensiti…"
click at [108, 112] on div "Which component in a laser printer is responsible for cleaning the photosensiti…" at bounding box center [304, 271] width 529 height 549
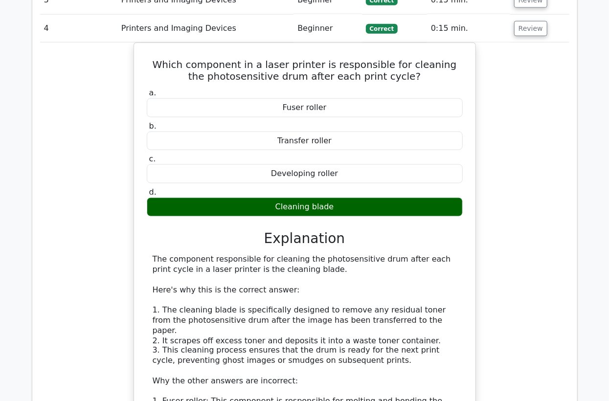
scroll to position [506, 0]
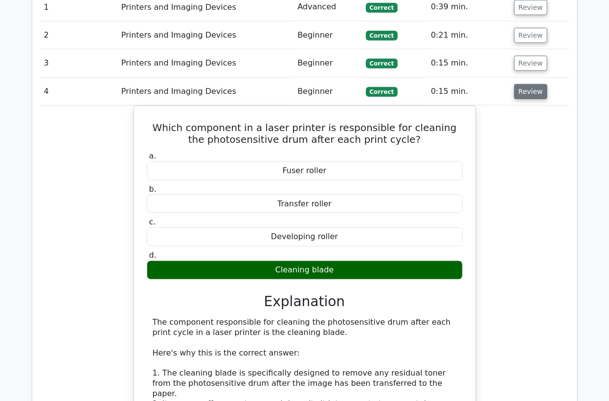
click at [529, 90] on button "Review" at bounding box center [530, 91] width 33 height 15
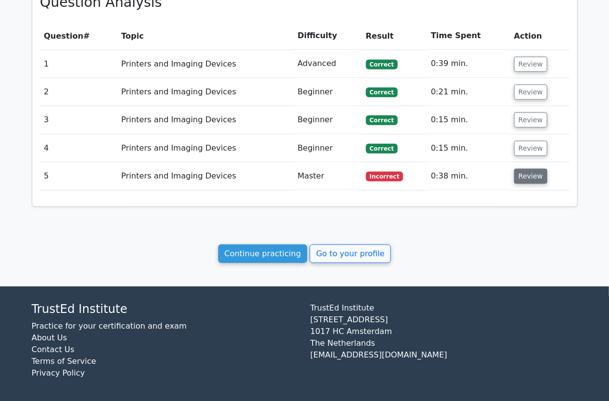
click at [528, 178] on button "Review" at bounding box center [530, 176] width 33 height 15
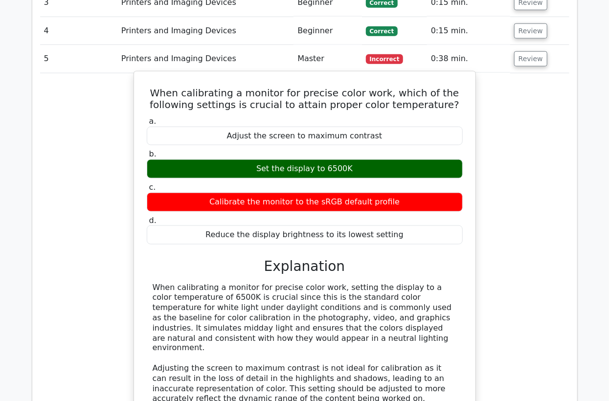
scroll to position [613, 0]
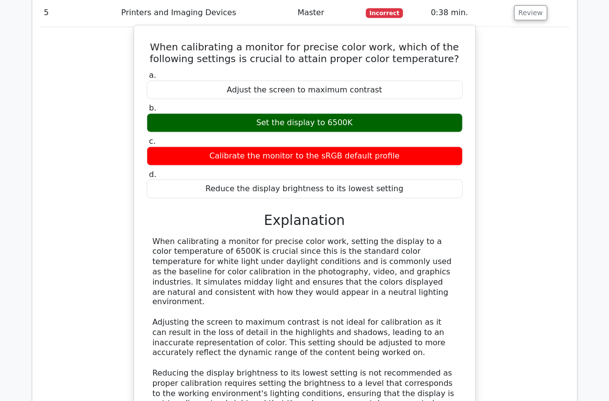
drag, startPoint x: 351, startPoint y: 121, endPoint x: 259, endPoint y: 119, distance: 91.4
click at [259, 119] on div "Set the display to 6500K" at bounding box center [305, 122] width 316 height 19
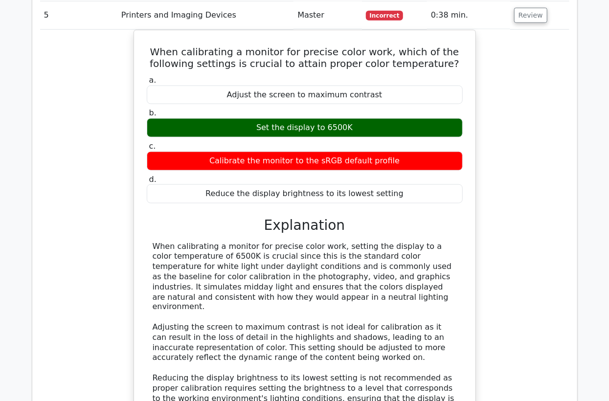
click at [253, 103] on div at bounding box center [253, 103] width 0 height 0
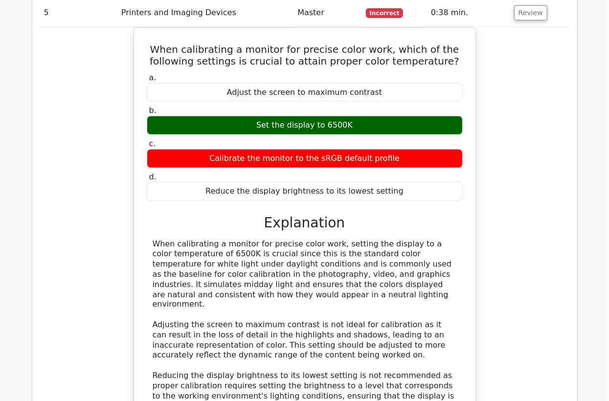
click at [511, 195] on div "When calibrating a monitor for precise color work, which of the following setti…" at bounding box center [304, 286] width 529 height 518
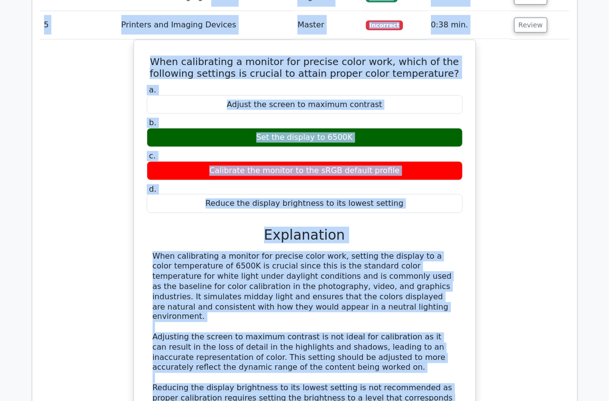
scroll to position [586, 0]
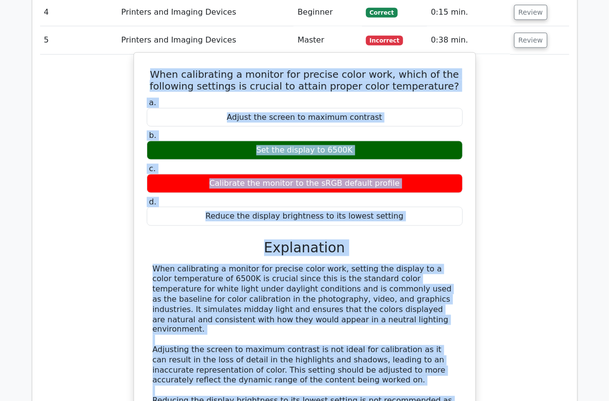
drag, startPoint x: 274, startPoint y: 247, endPoint x: 157, endPoint y: 69, distance: 212.2
click at [157, 69] on div "When calibrating a monitor for precise color work, which of the following setti…" at bounding box center [304, 305] width 333 height 497
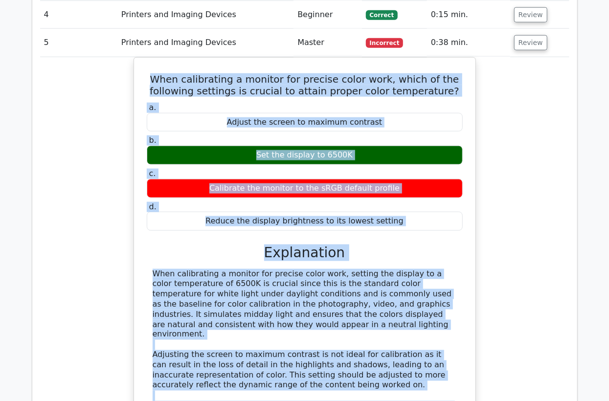
copy div "When calibrating a monitor for precise color work, which of the following setti…"
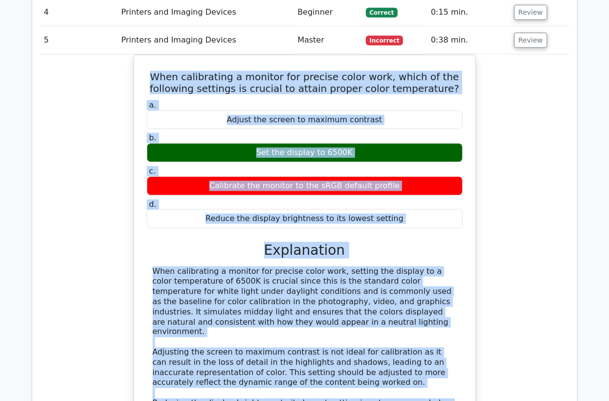
click at [89, 160] on div "When calibrating a monitor for precise color work, which of the following setti…" at bounding box center [304, 314] width 529 height 518
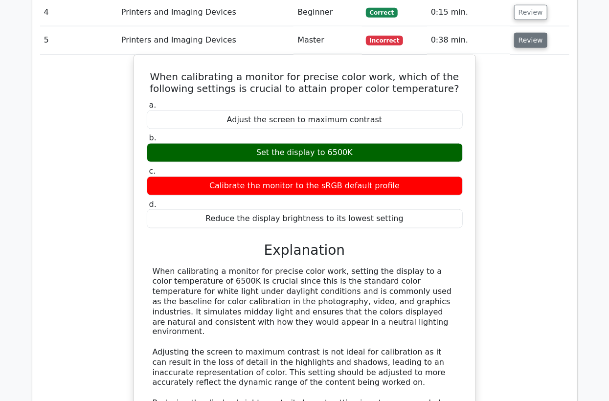
click at [536, 40] on button "Review" at bounding box center [530, 40] width 33 height 15
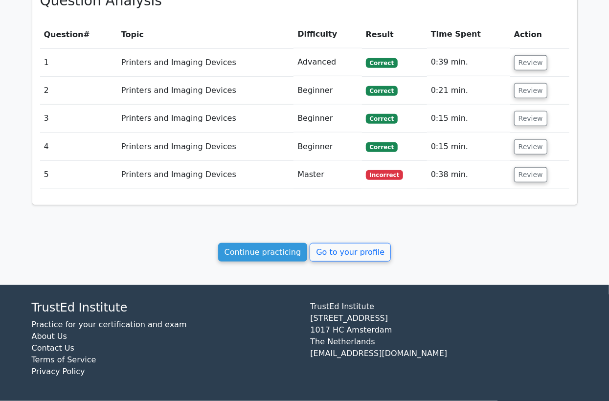
scroll to position [450, 0]
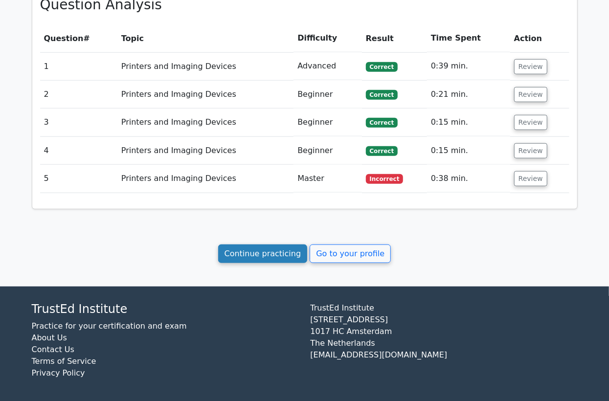
click at [293, 255] on link "Continue practicing" at bounding box center [262, 253] width 89 height 19
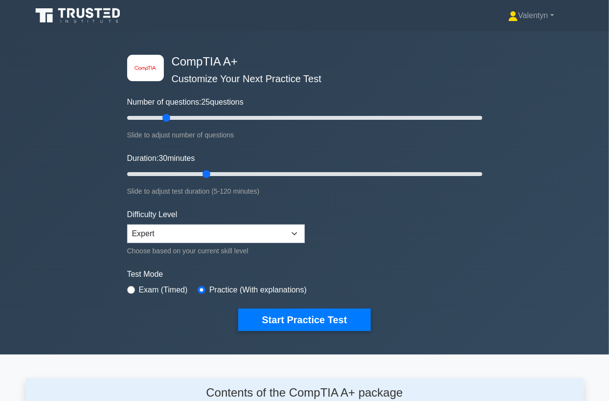
scroll to position [1350, 0]
